Goal: Find specific page/section: Find specific page/section

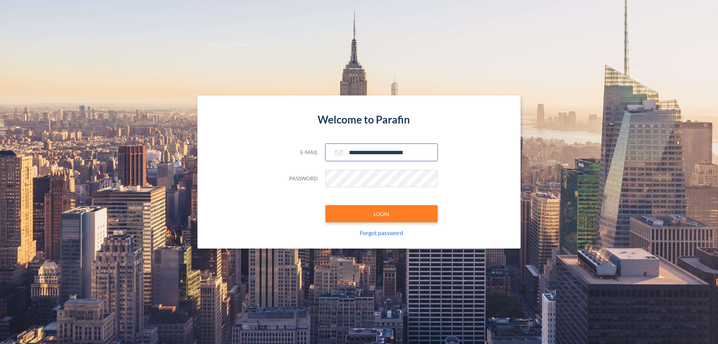
type input "**********"
click at [382, 214] on button "LOGIN" at bounding box center [382, 213] width 112 height 17
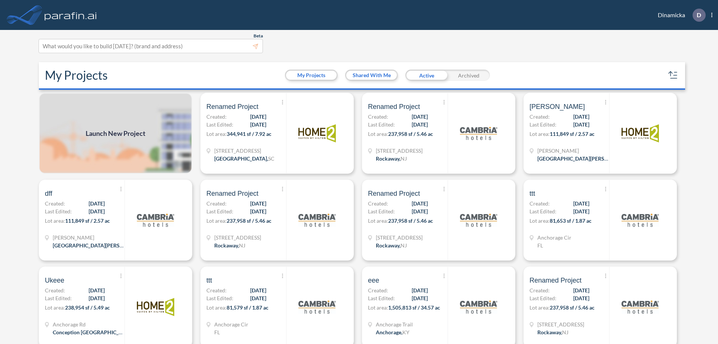
scroll to position [2, 0]
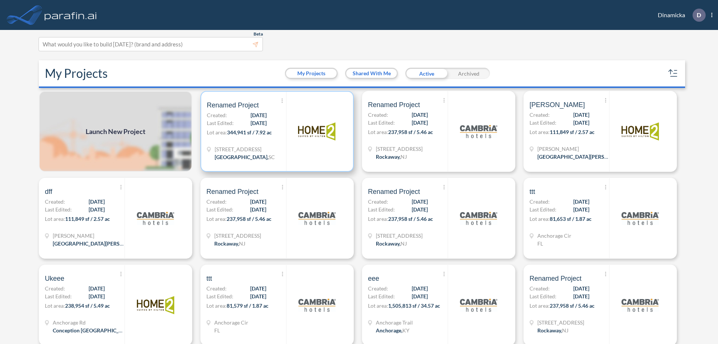
click at [276, 131] on p "Lot area: 344,941 sf / 7.92 ac" at bounding box center [246, 133] width 79 height 11
